Goal: Task Accomplishment & Management: Use online tool/utility

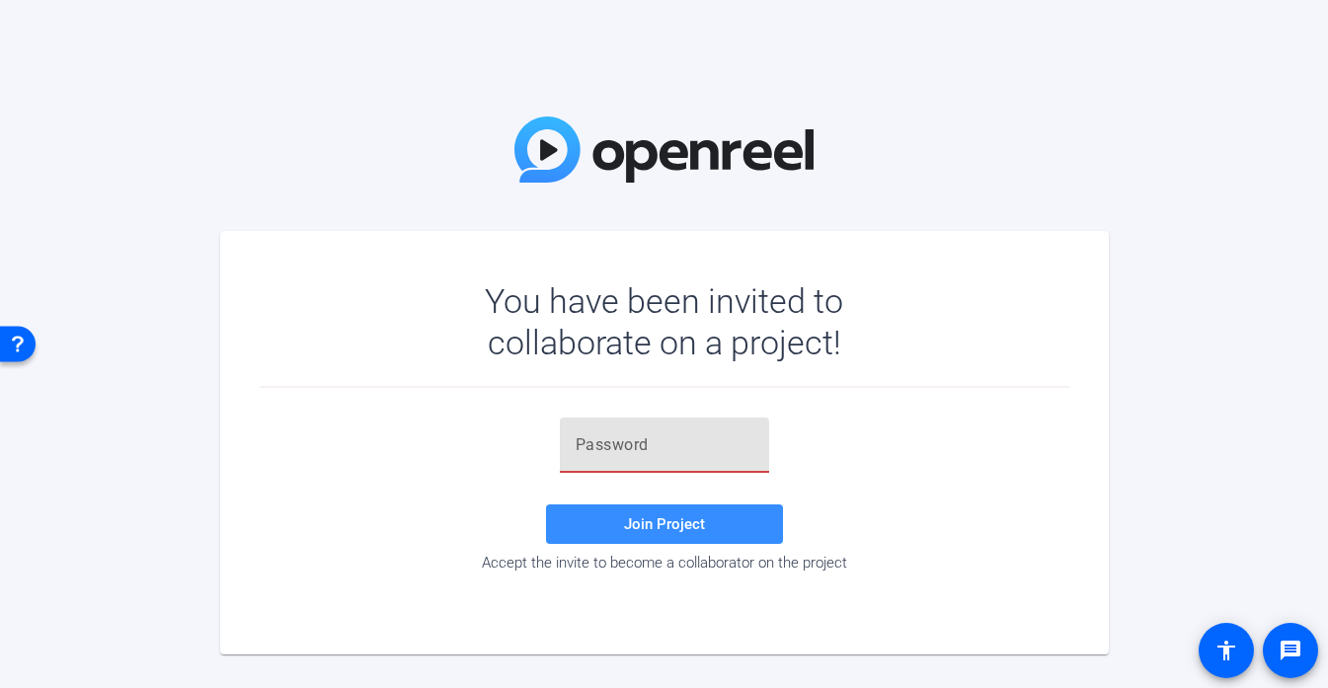
paste input "#OKgZ5"
type input "#OKgZ5"
click at [630, 542] on span at bounding box center [664, 524] width 237 height 47
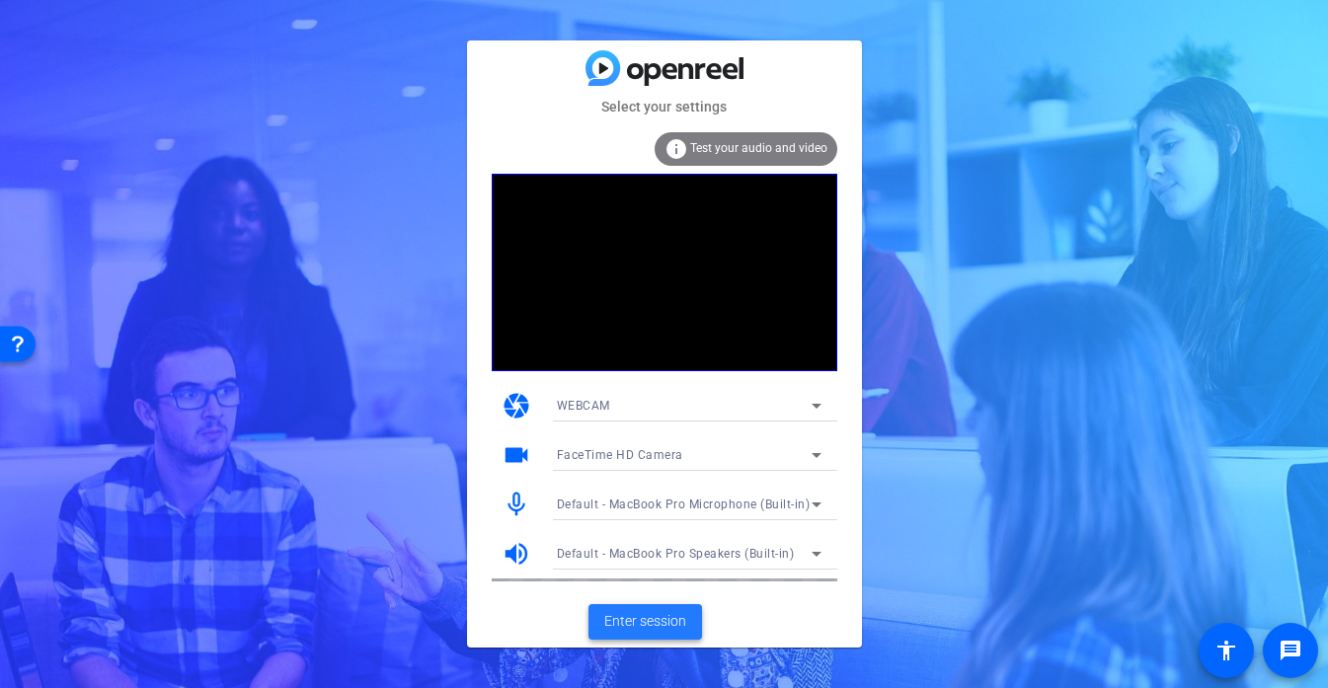
click at [645, 615] on span "Enter session" at bounding box center [645, 621] width 82 height 21
